Goal: Ask a question: Seek information or help from site administrators or community

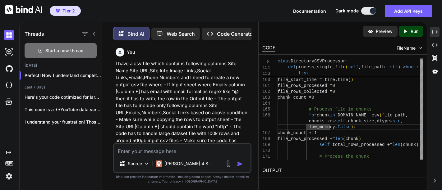
click at [143, 148] on textarea at bounding box center [182, 149] width 136 height 11
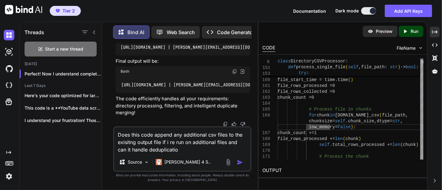
type textarea "Does this code append any additional csv files to the exisitng output file if i…"
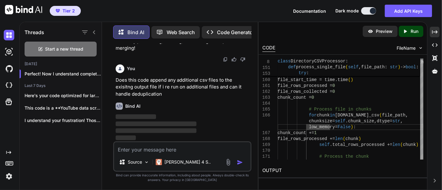
scroll to position [17689, 0]
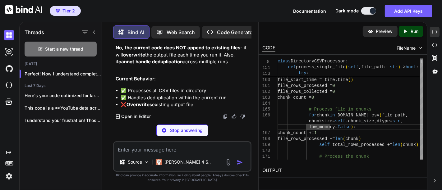
click at [179, 29] on p "Does this code append any additional csv files to the exisitng output file if i…" at bounding box center [183, 18] width 134 height 21
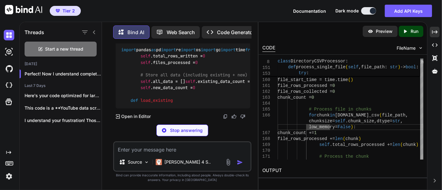
scroll to position [17841, 0]
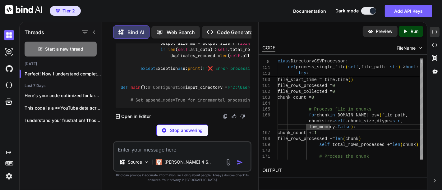
scroll to position [17831, 0]
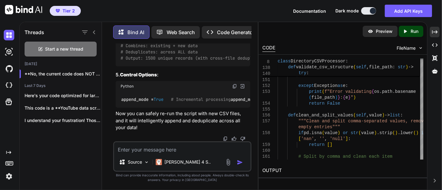
click at [150, 152] on textarea at bounding box center [182, 147] width 136 height 11
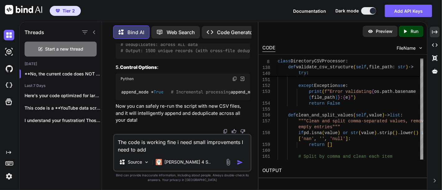
click at [243, 141] on textarea "The code is working fine i need small improvements I need to add" at bounding box center [182, 144] width 136 height 19
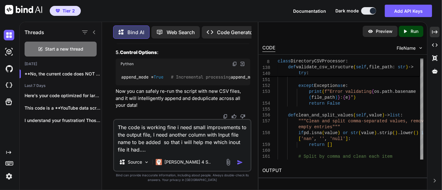
drag, startPoint x: 155, startPoint y: 152, endPoint x: 147, endPoint y: 150, distance: 8.4
click at [147, 150] on textarea "The code is working fine i need small improvements to the output file, I need a…" at bounding box center [182, 137] width 136 height 34
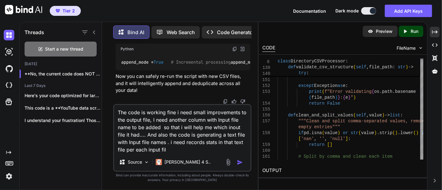
type textarea "The code is working fine i need small improvements to the output file, I need a…"
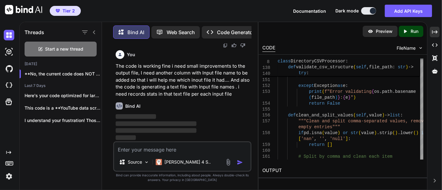
scroll to position [21041, 0]
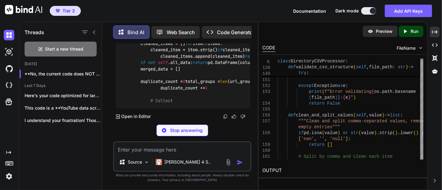
scroll to position [21124, 0]
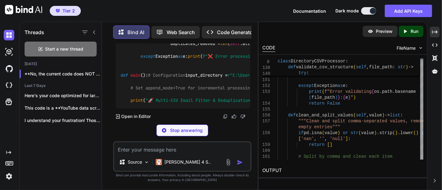
scroll to position [24209, 0]
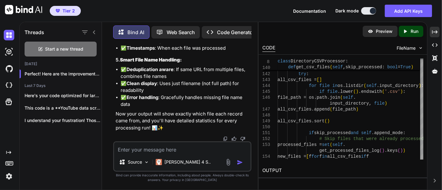
scroll to position [21090, 0]
